Goal: Task Accomplishment & Management: Use online tool/utility

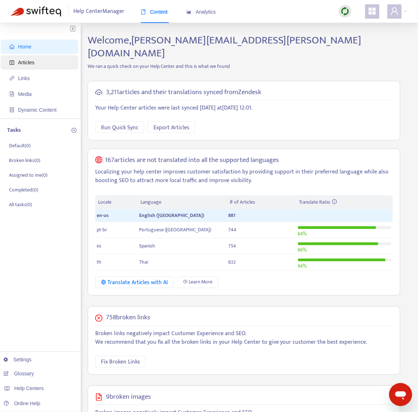
click at [33, 63] on span "Articles" at bounding box center [26, 63] width 17 height 6
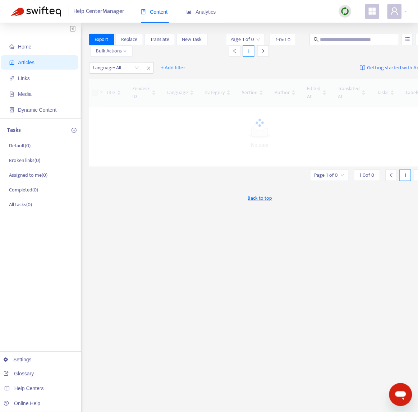
click at [346, 13] on img at bounding box center [344, 11] width 9 height 9
click at [358, 28] on link "Quick Sync" at bounding box center [360, 26] width 31 height 8
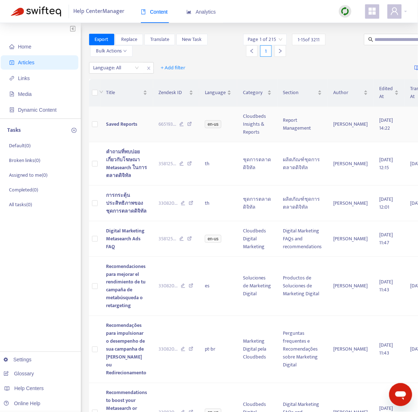
click at [119, 125] on span "Saved Reports" at bounding box center [121, 124] width 31 height 8
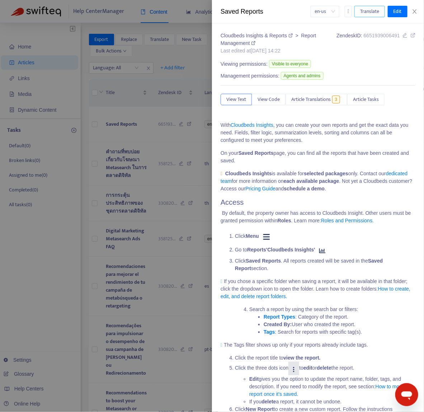
click at [369, 15] on span "Translate" at bounding box center [369, 12] width 19 height 8
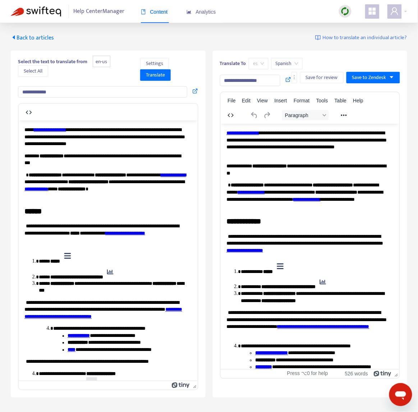
click at [256, 65] on span "es" at bounding box center [258, 63] width 11 height 11
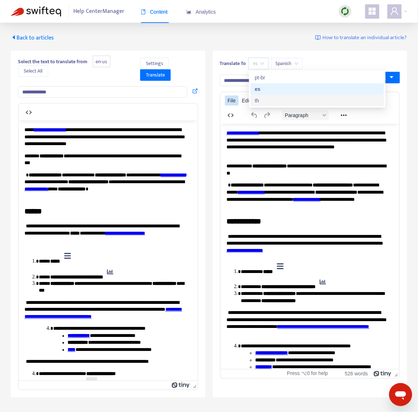
click at [267, 99] on div "th" at bounding box center [317, 101] width 125 height 8
type input "**********"
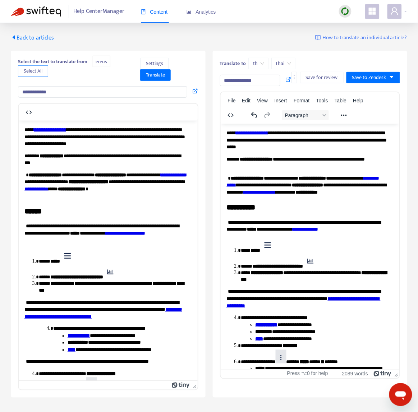
click at [41, 73] on span "Select All" at bounding box center [33, 71] width 19 height 8
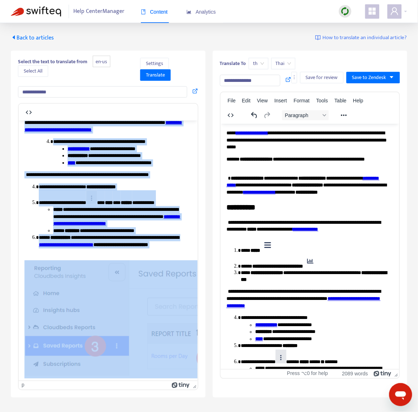
scroll to position [192, 0]
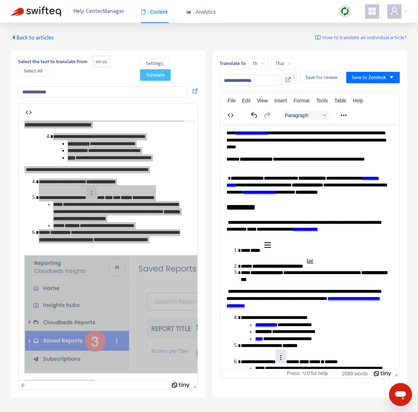
click at [161, 75] on span "Translate" at bounding box center [155, 75] width 19 height 8
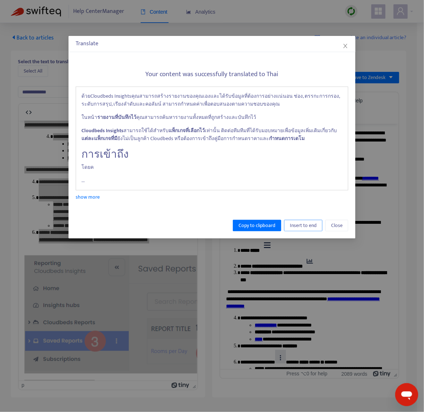
drag, startPoint x: 297, startPoint y: 225, endPoint x: 77, endPoint y: 101, distance: 252.3
click at [297, 225] on span "Insert to end" at bounding box center [303, 226] width 27 height 8
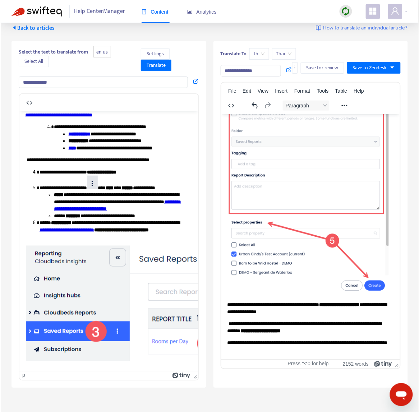
scroll to position [0, 0]
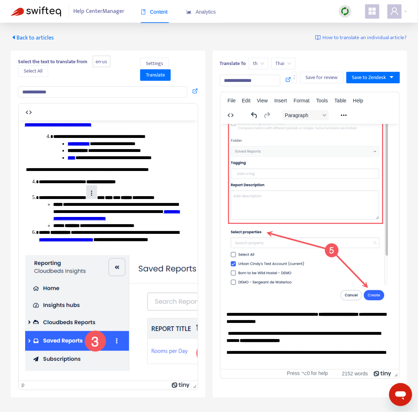
click at [381, 66] on div "Translate To th Thai Save for review Save to Zendesk" at bounding box center [310, 65] width 180 height 14
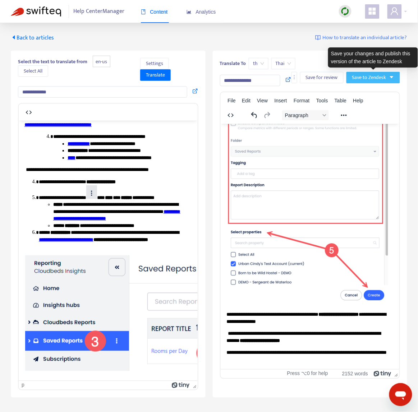
click at [381, 76] on span "Save to Zendesk" at bounding box center [369, 78] width 34 height 8
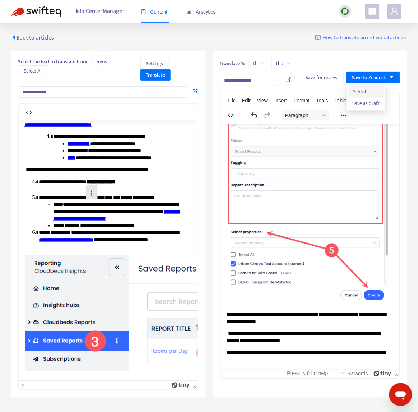
click at [356, 92] on span "Publish" at bounding box center [365, 92] width 27 height 8
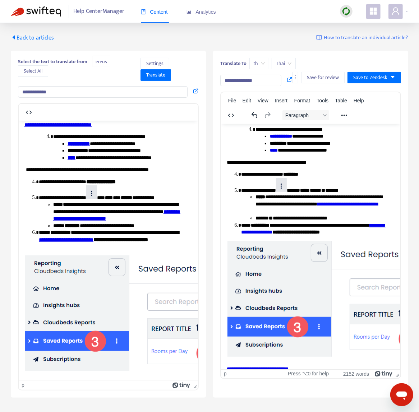
scroll to position [152, 0]
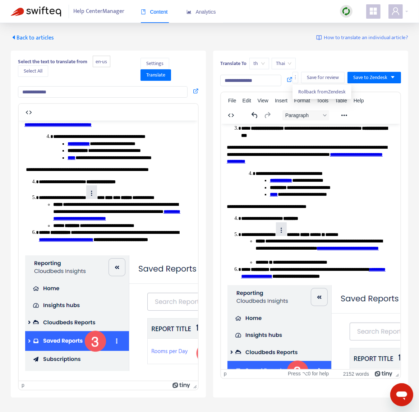
click at [289, 80] on icon at bounding box center [290, 79] width 6 height 6
